Goal: Obtain resource: Obtain resource

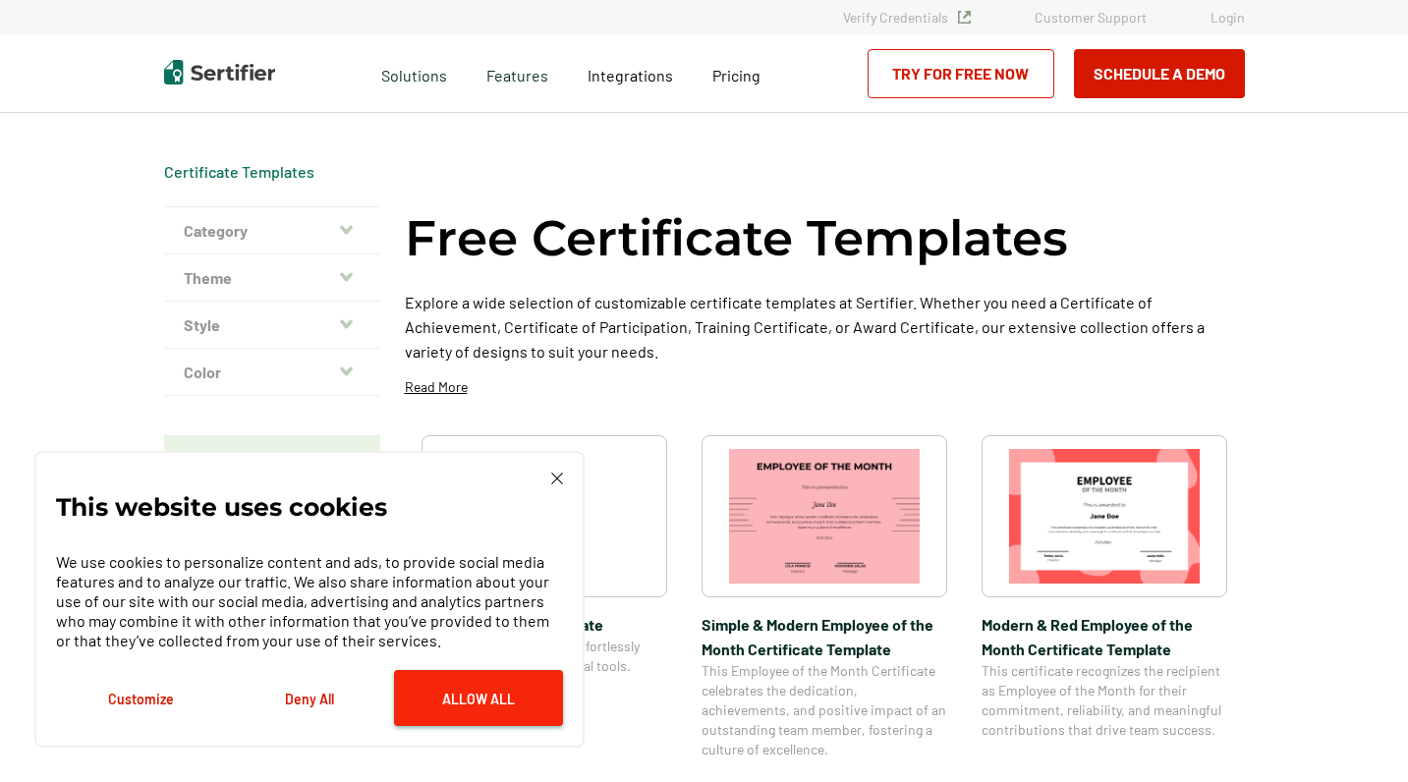
click at [484, 695] on button "Allow All" at bounding box center [478, 698] width 169 height 56
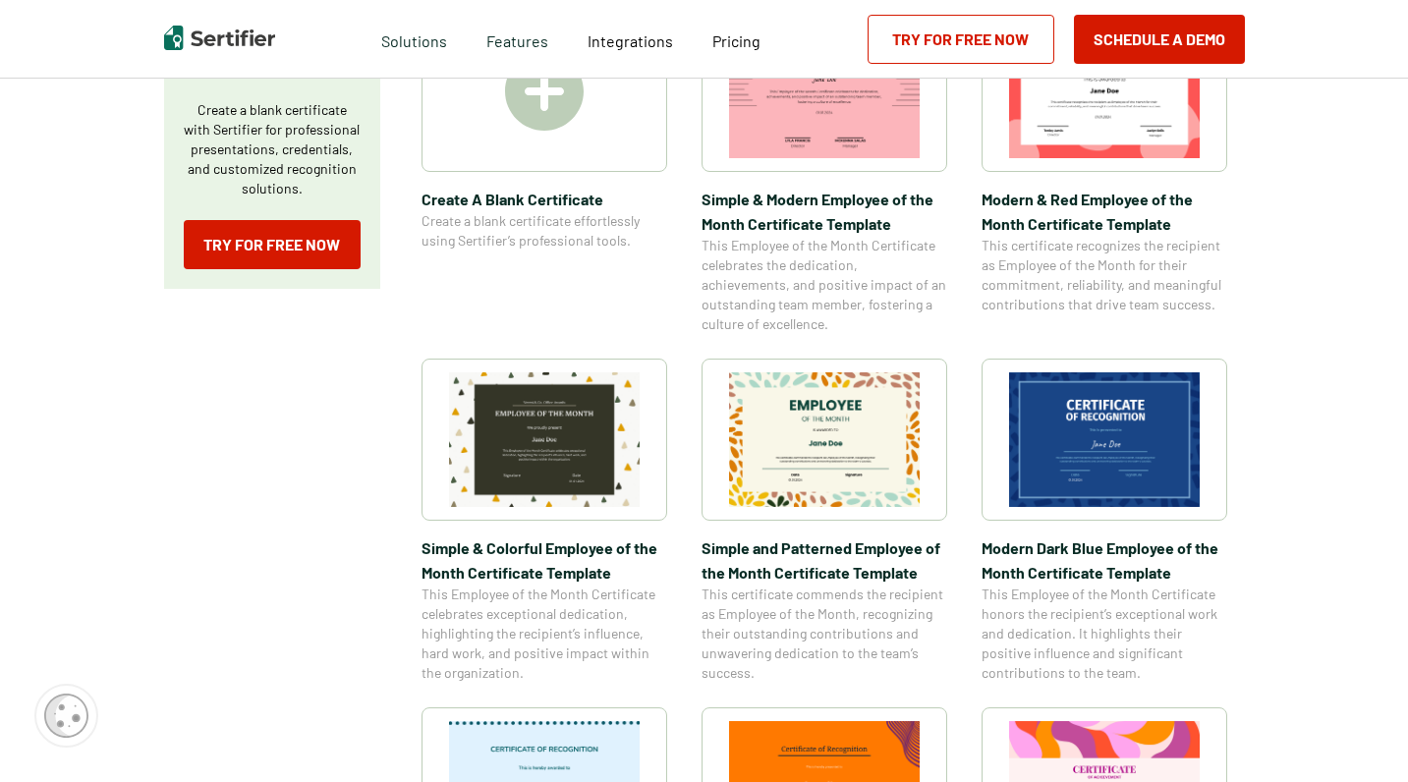
scroll to position [444, 0]
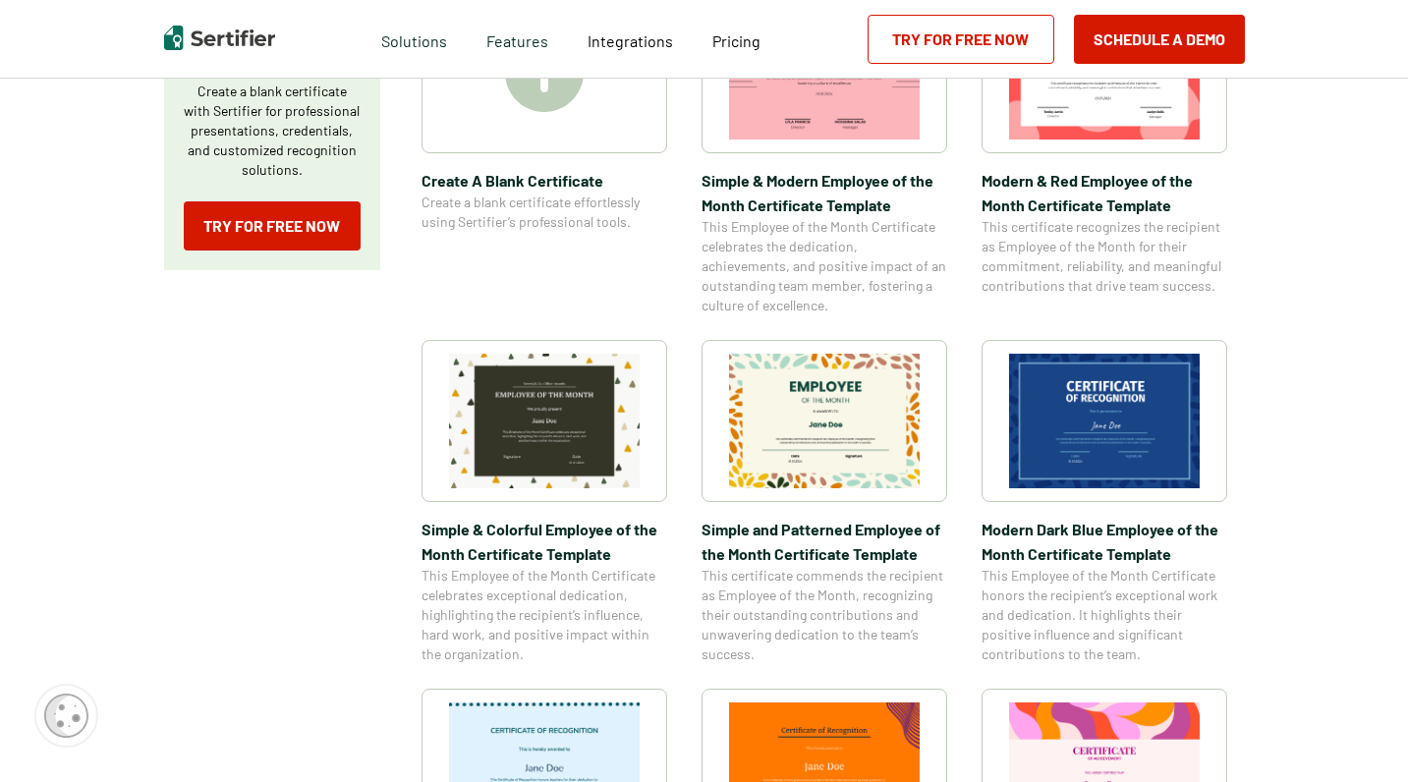
click at [623, 437] on img at bounding box center [544, 421] width 191 height 135
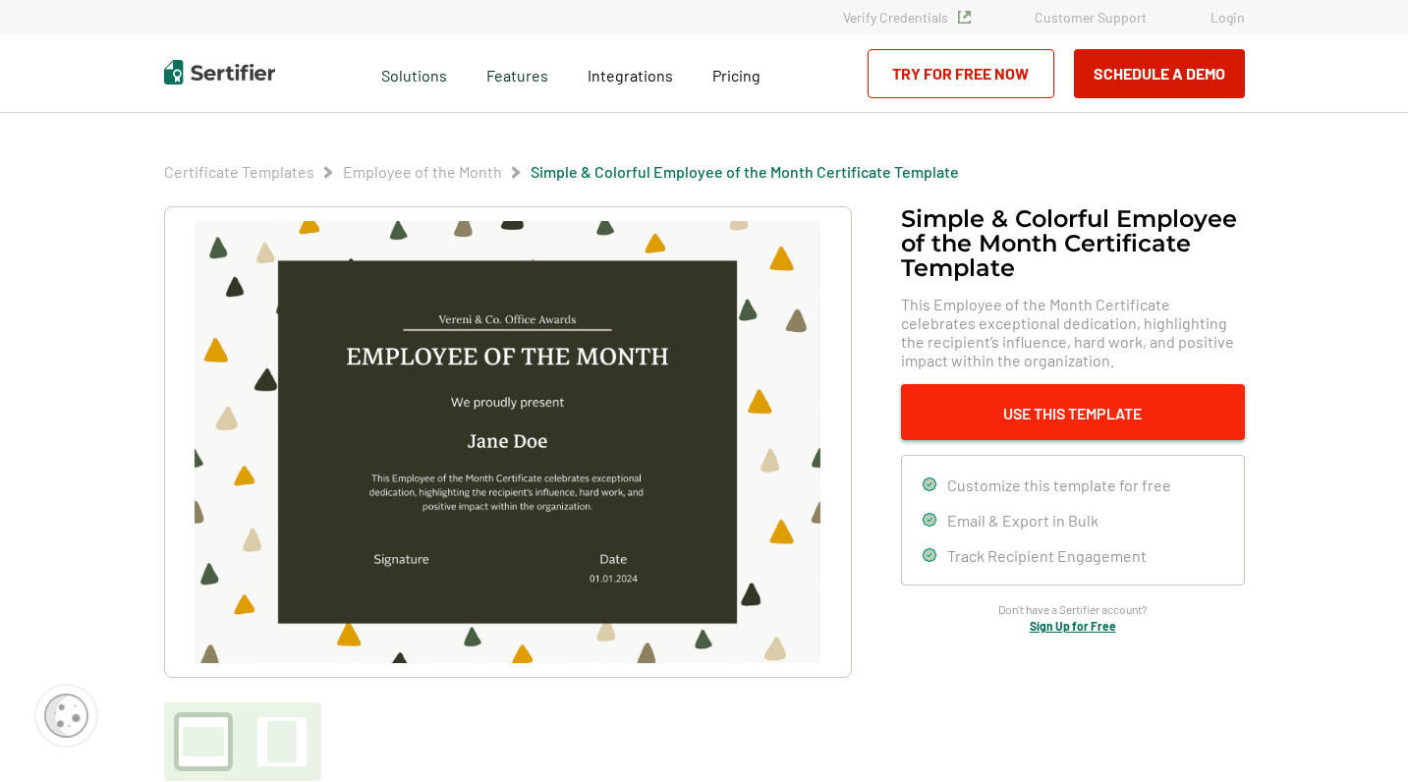
click at [1086, 413] on button "Use This Template" at bounding box center [1073, 412] width 344 height 56
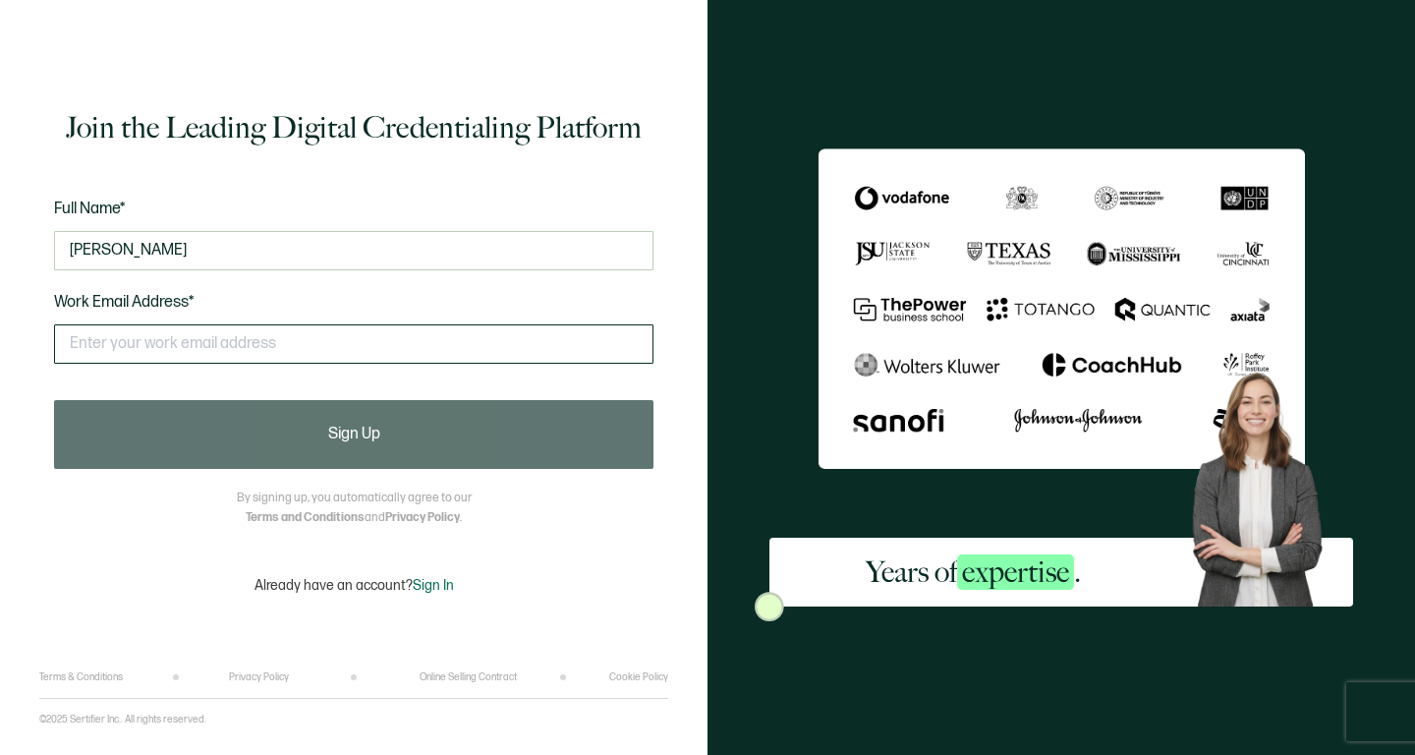
type input "[PERSON_NAME]"
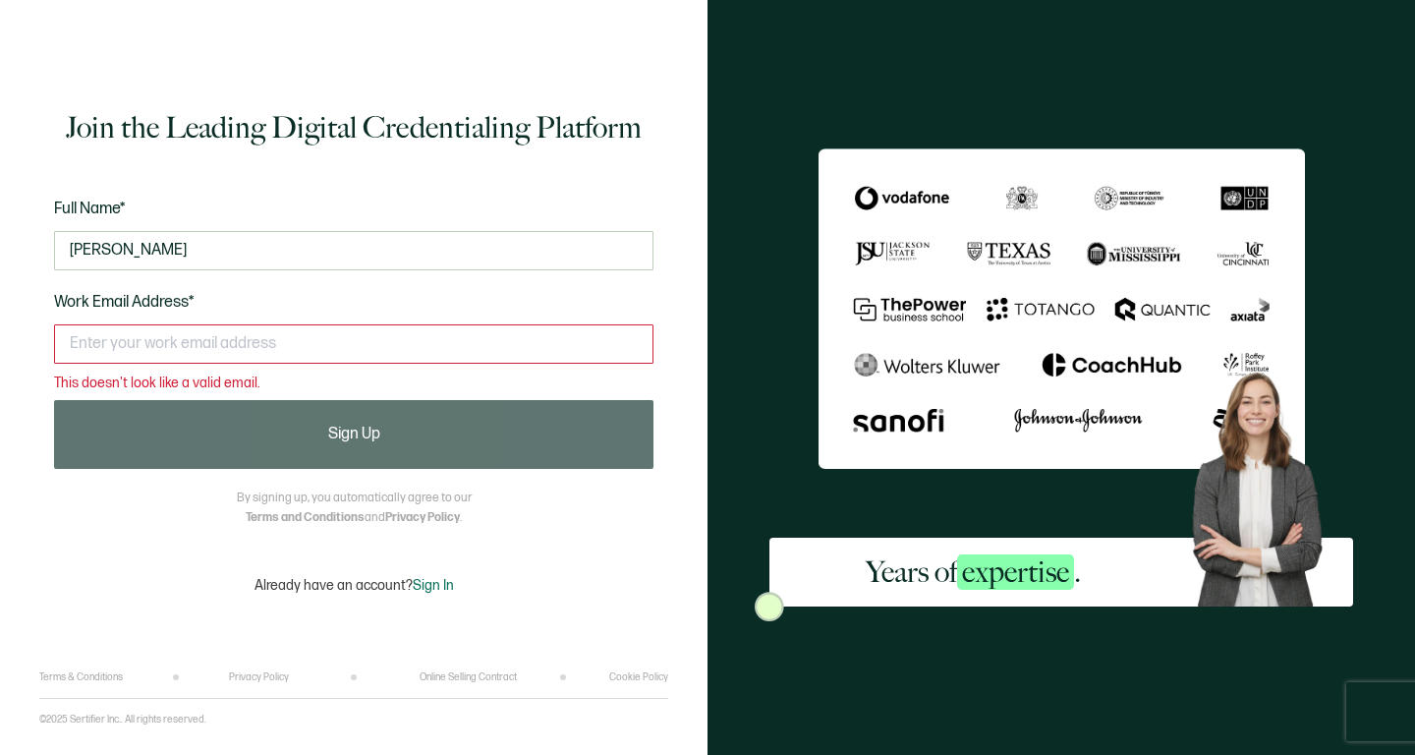
type input "[PERSON_NAME]"
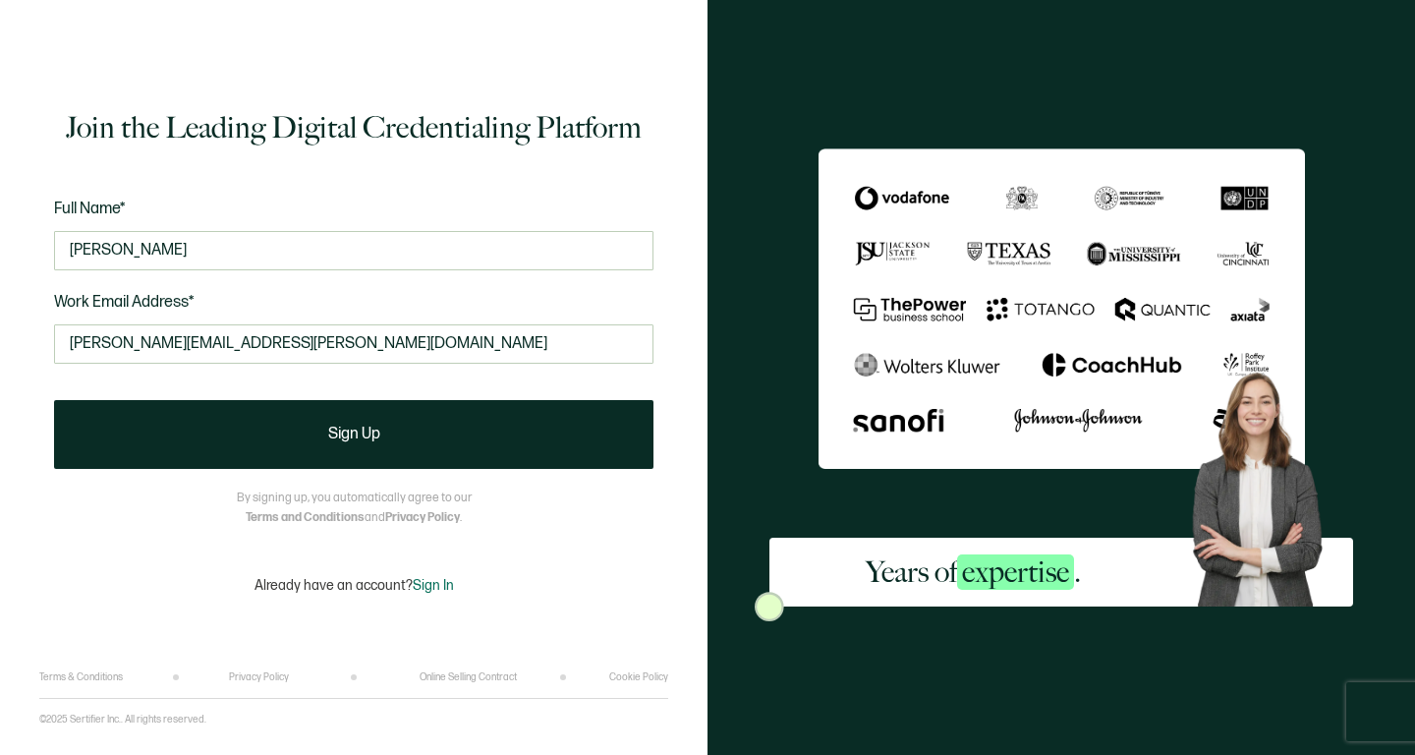
type input "[PERSON_NAME][EMAIL_ADDRESS][PERSON_NAME][DOMAIN_NAME]"
click at [579, 558] on div "Join the Leading Digital Credentialing Platform Full Name* [PERSON_NAME] Work E…" at bounding box center [353, 350] width 629 height 642
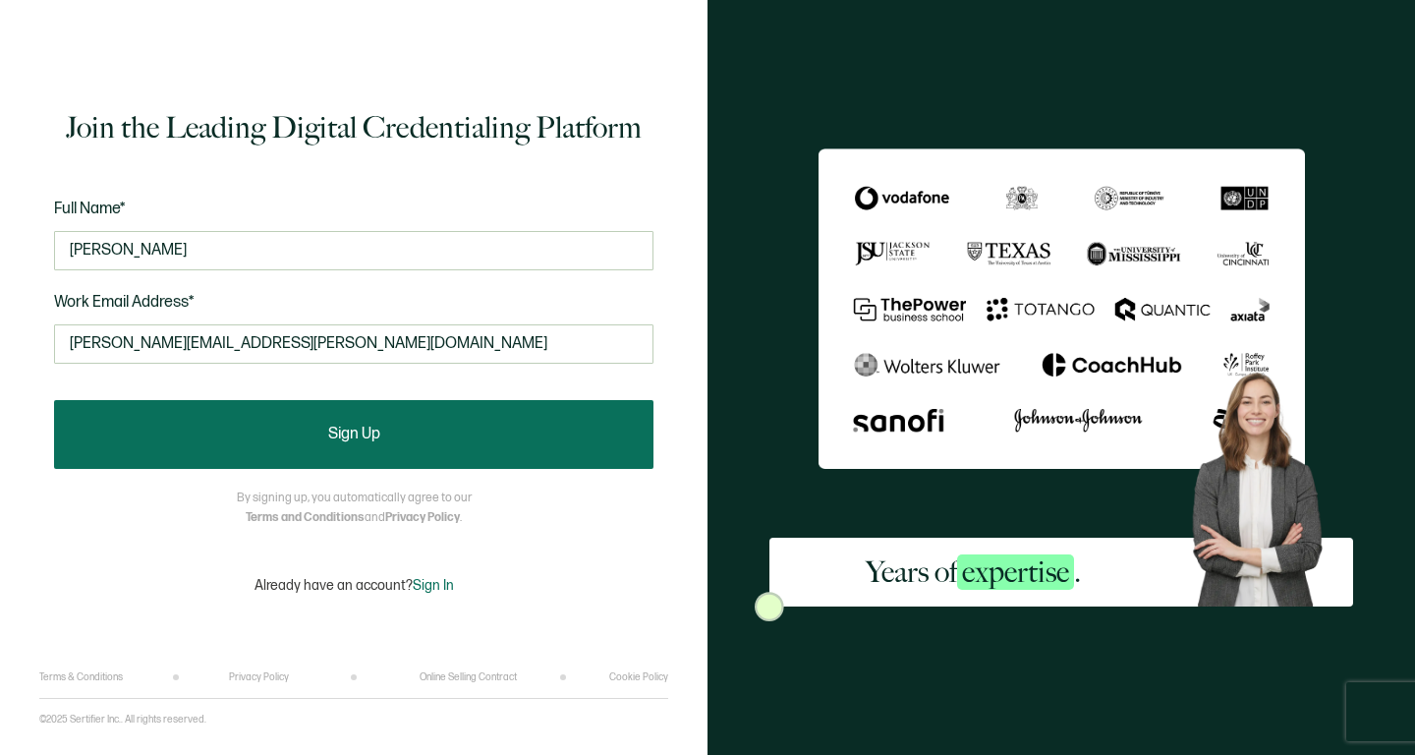
click at [370, 431] on span "Sign Up" at bounding box center [354, 435] width 52 height 16
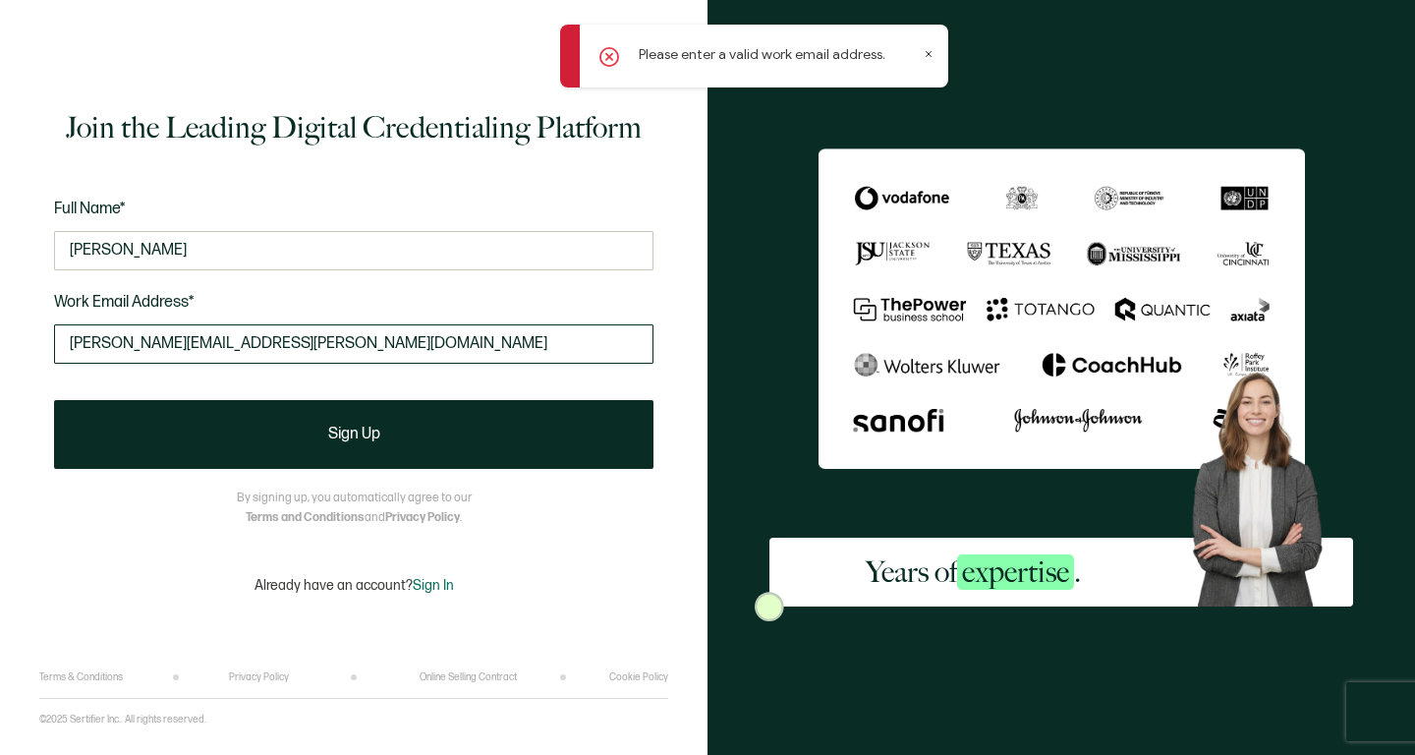
click at [255, 344] on input "[PERSON_NAME][EMAIL_ADDRESS][PERSON_NAME][DOMAIN_NAME]" at bounding box center [354, 343] width 600 height 39
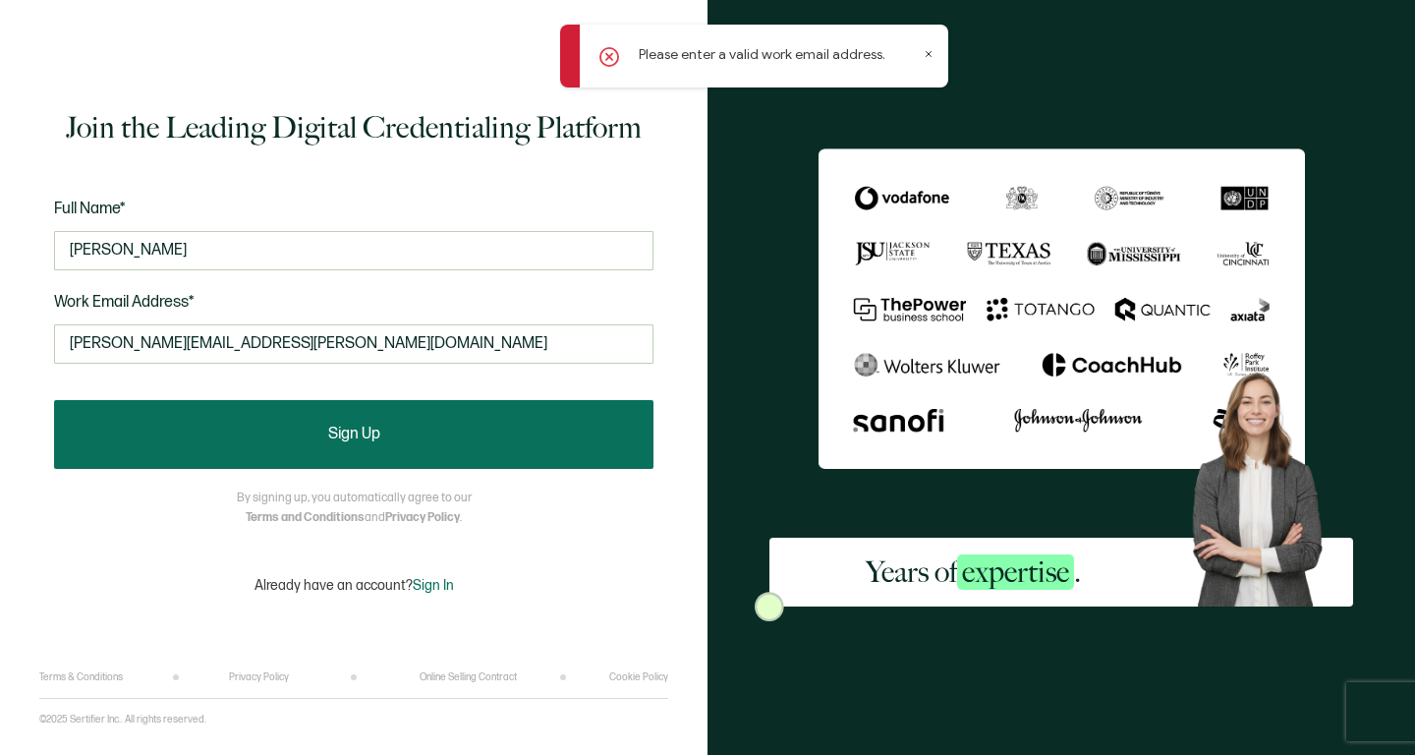
click at [429, 430] on button "Sign Up" at bounding box center [354, 434] width 600 height 69
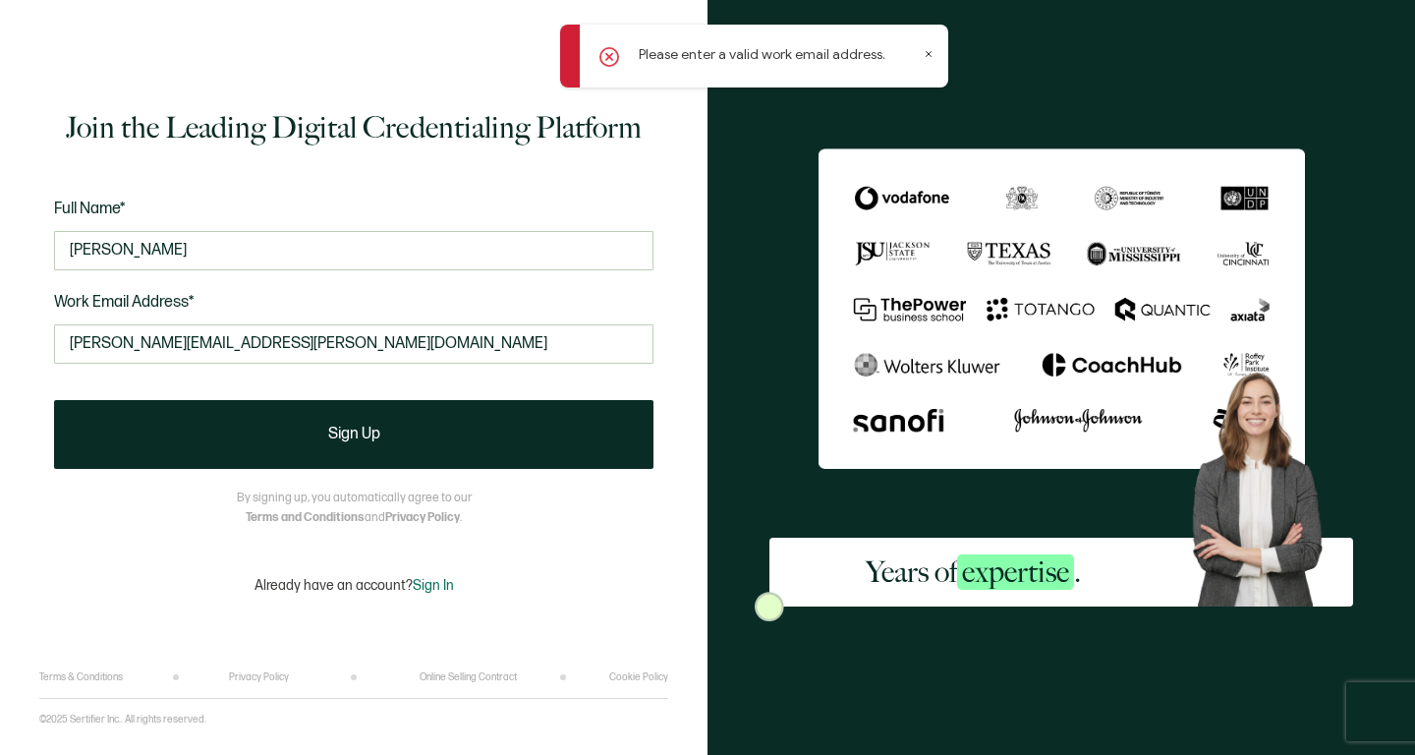
click at [605, 50] on icon at bounding box center [610, 57] width 20 height 20
click at [606, 52] on icon at bounding box center [610, 57] width 20 height 20
click at [931, 51] on icon at bounding box center [929, 54] width 10 height 10
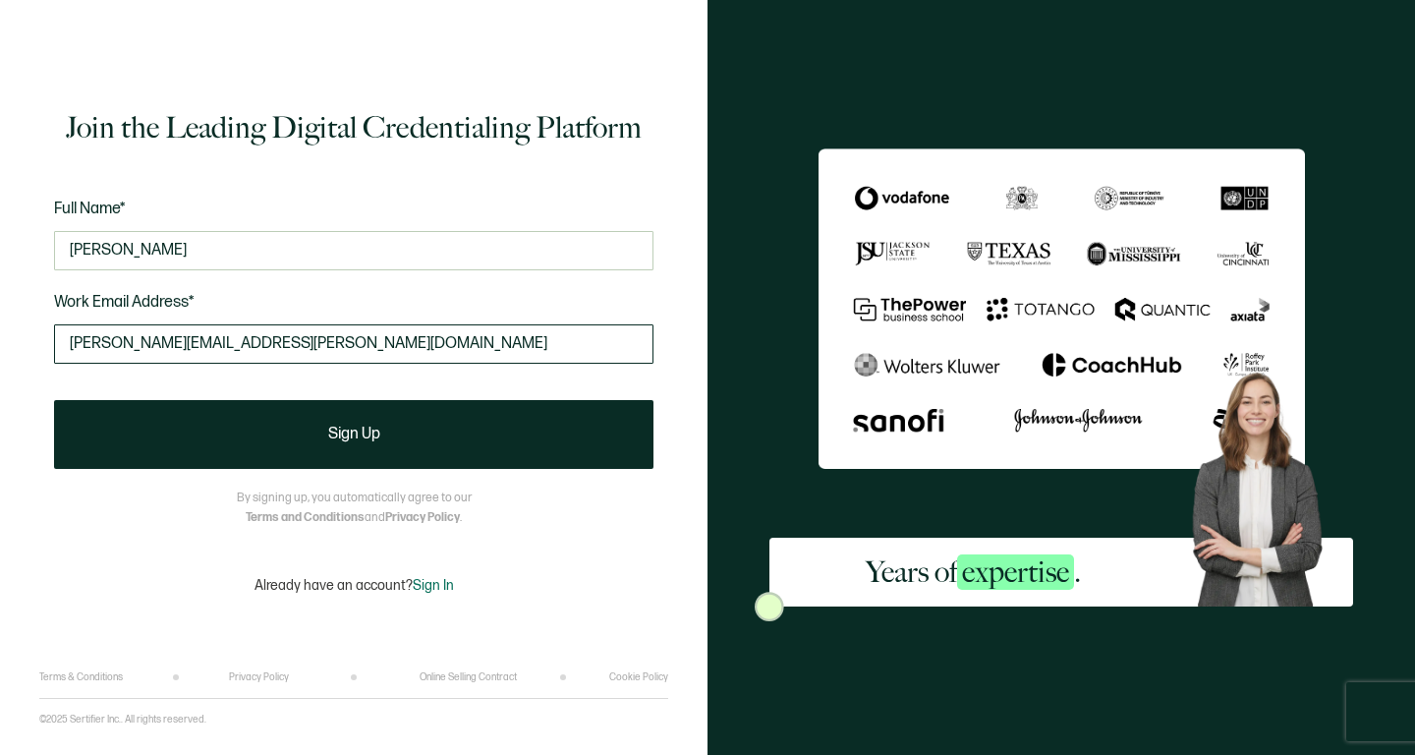
click at [265, 342] on input "[PERSON_NAME][EMAIL_ADDRESS][PERSON_NAME][DOMAIN_NAME]" at bounding box center [354, 343] width 600 height 39
